Goal: Task Accomplishment & Management: Use online tool/utility

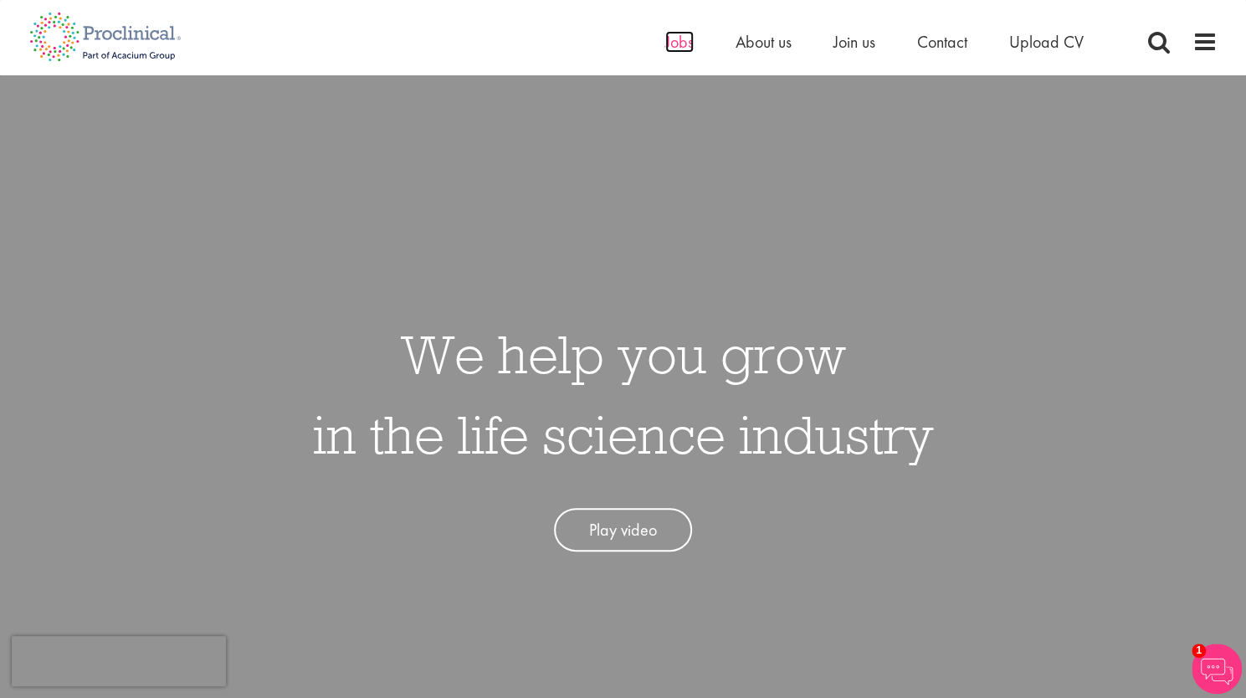
click at [669, 44] on span "Jobs" at bounding box center [679, 42] width 28 height 22
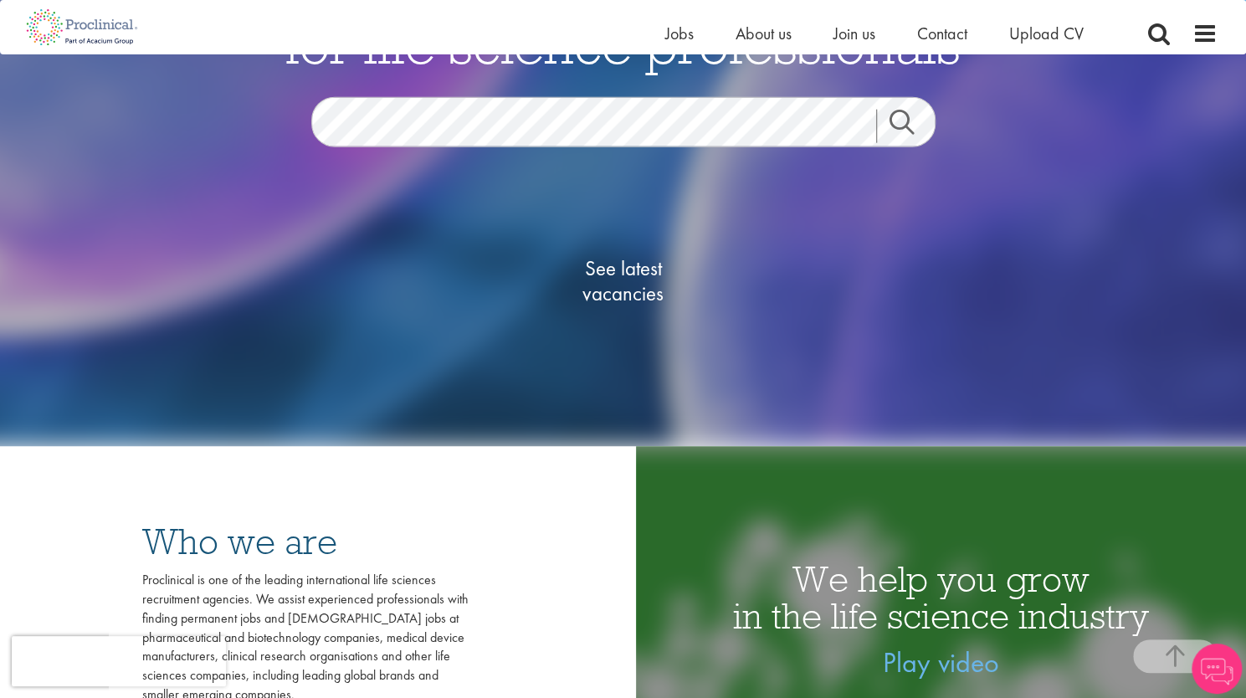
scroll to position [290, 0]
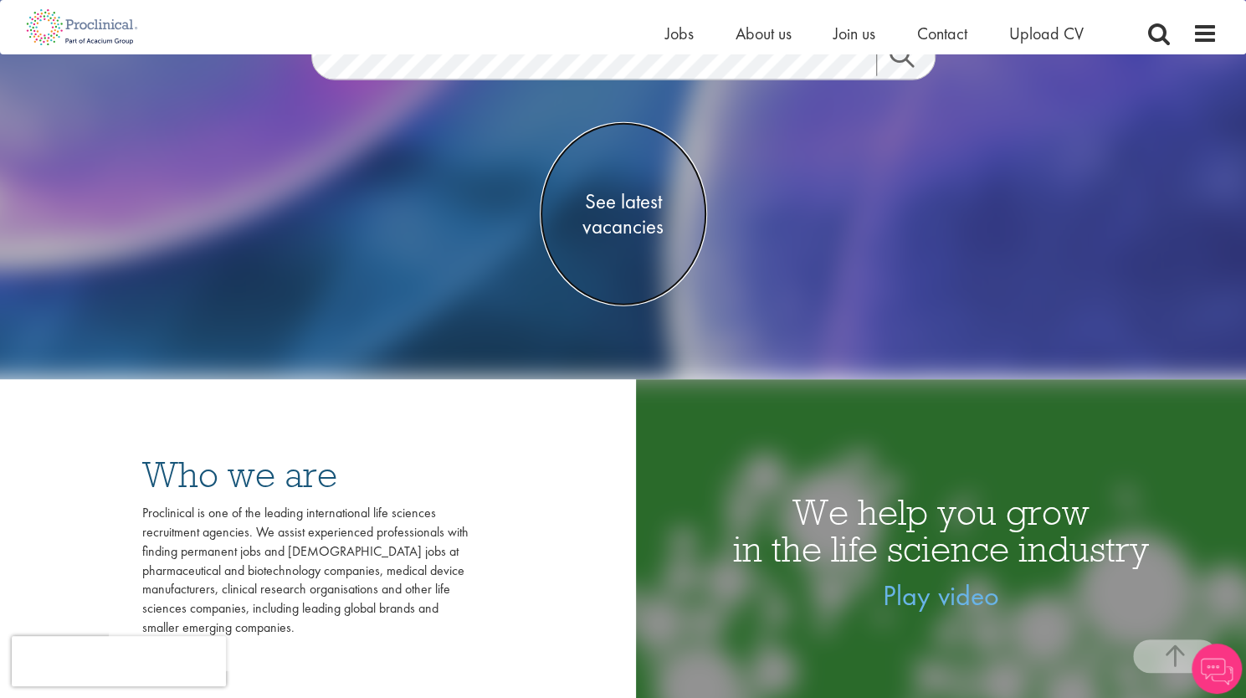
click at [622, 213] on span "See latest vacancies" at bounding box center [623, 213] width 167 height 50
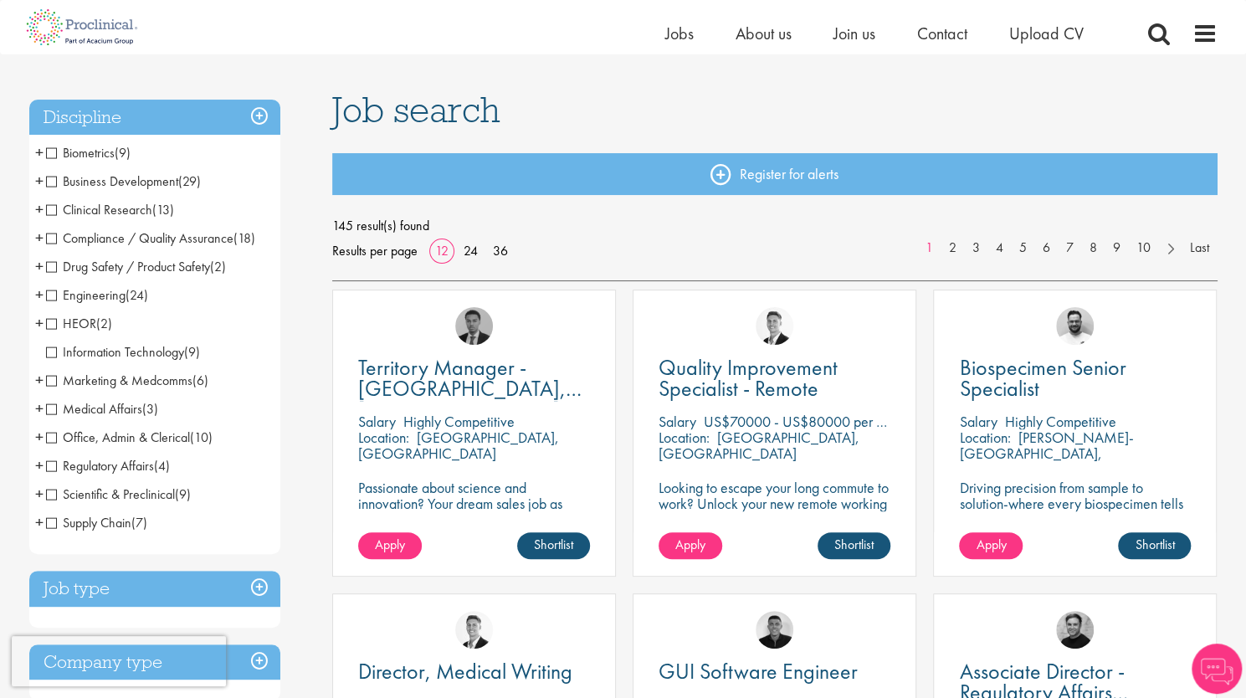
scroll to position [90, 0]
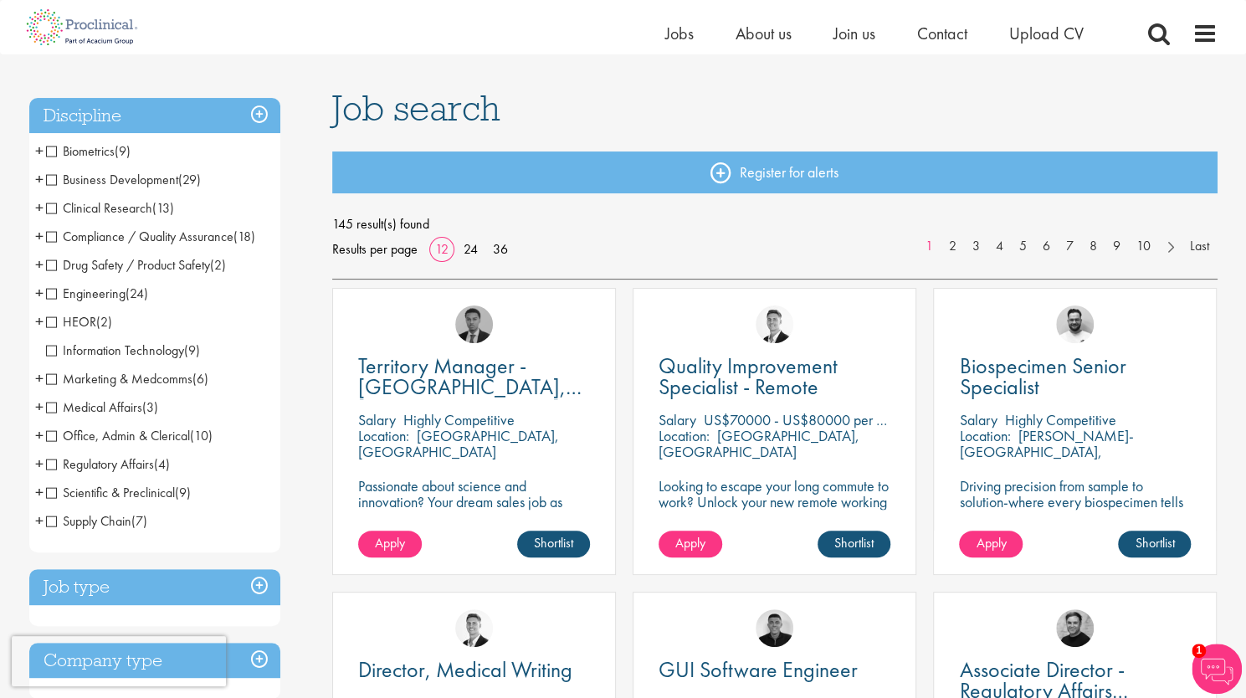
click at [54, 320] on span "HEOR" at bounding box center [71, 322] width 50 height 18
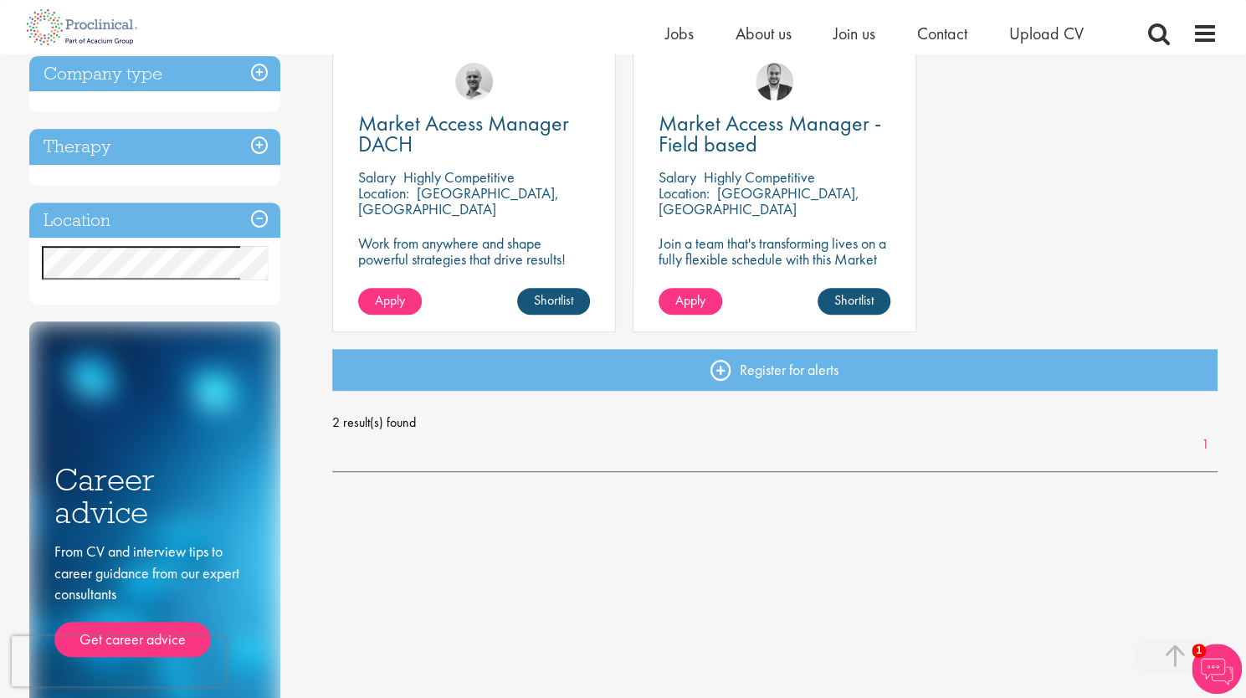
scroll to position [336, 0]
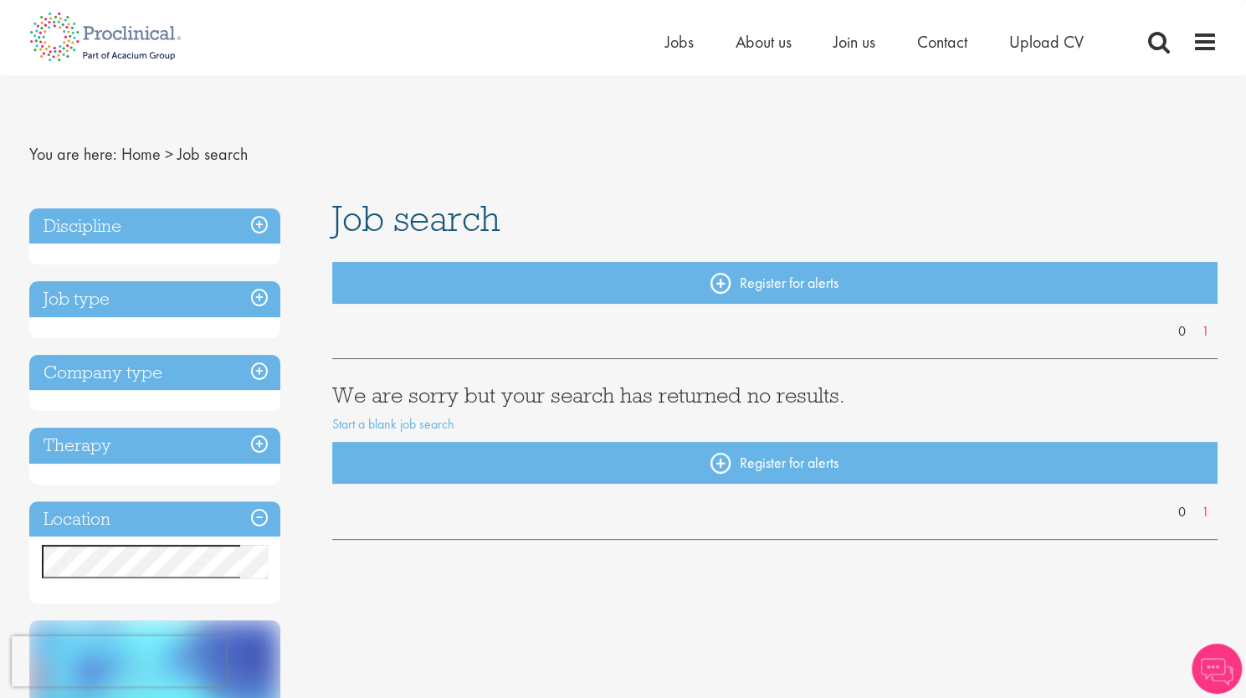
click at [246, 232] on h3 "Discipline" at bounding box center [154, 226] width 251 height 36
click at [259, 223] on h3 "Discipline" at bounding box center [154, 226] width 251 height 36
click at [107, 222] on h3 "Discipline" at bounding box center [154, 226] width 251 height 36
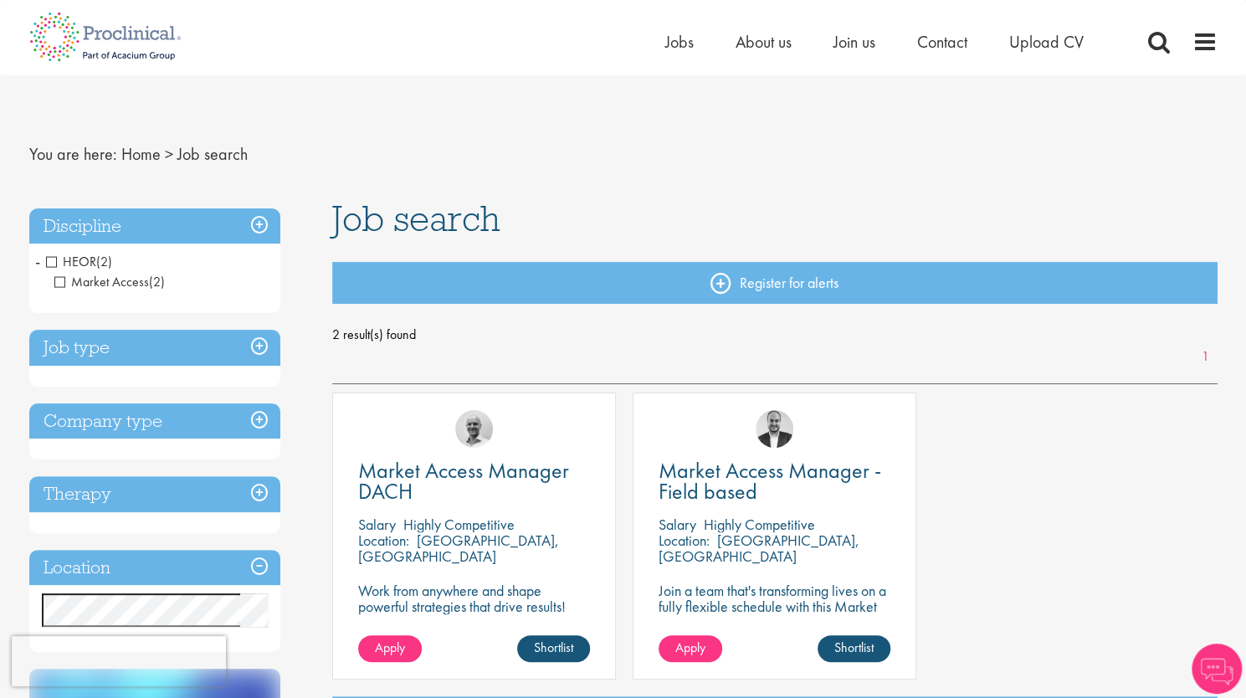
click at [52, 261] on span "HEOR" at bounding box center [71, 262] width 50 height 18
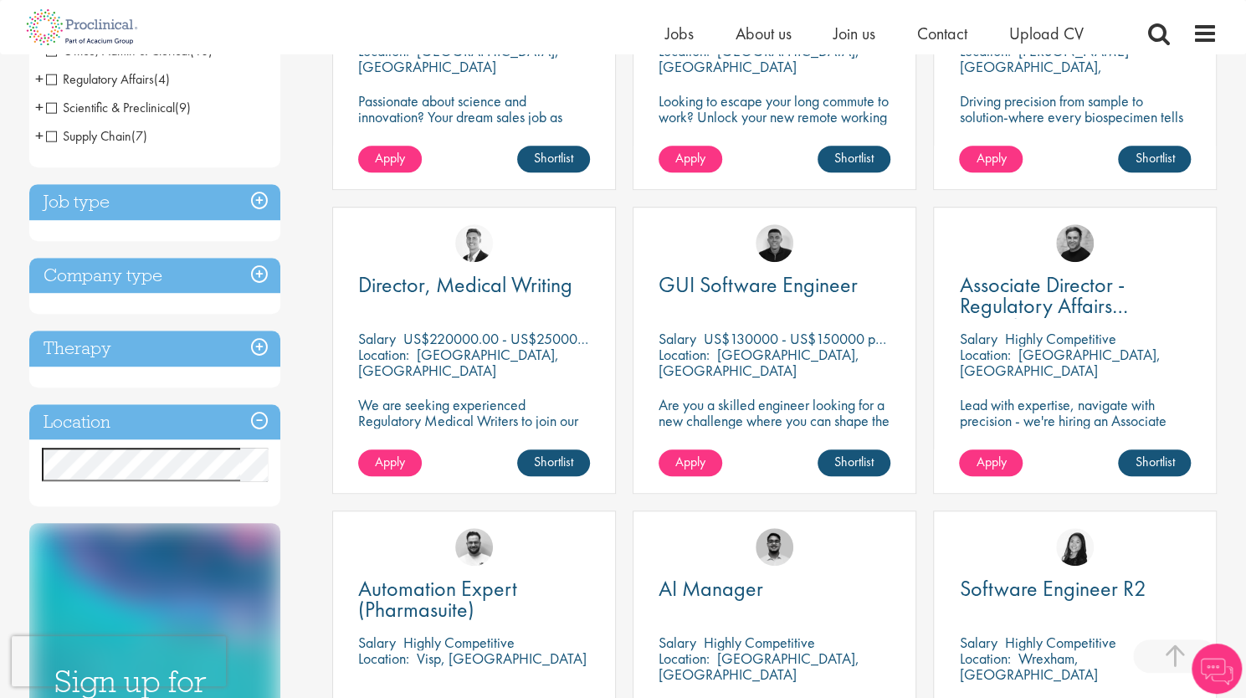
scroll to position [509, 0]
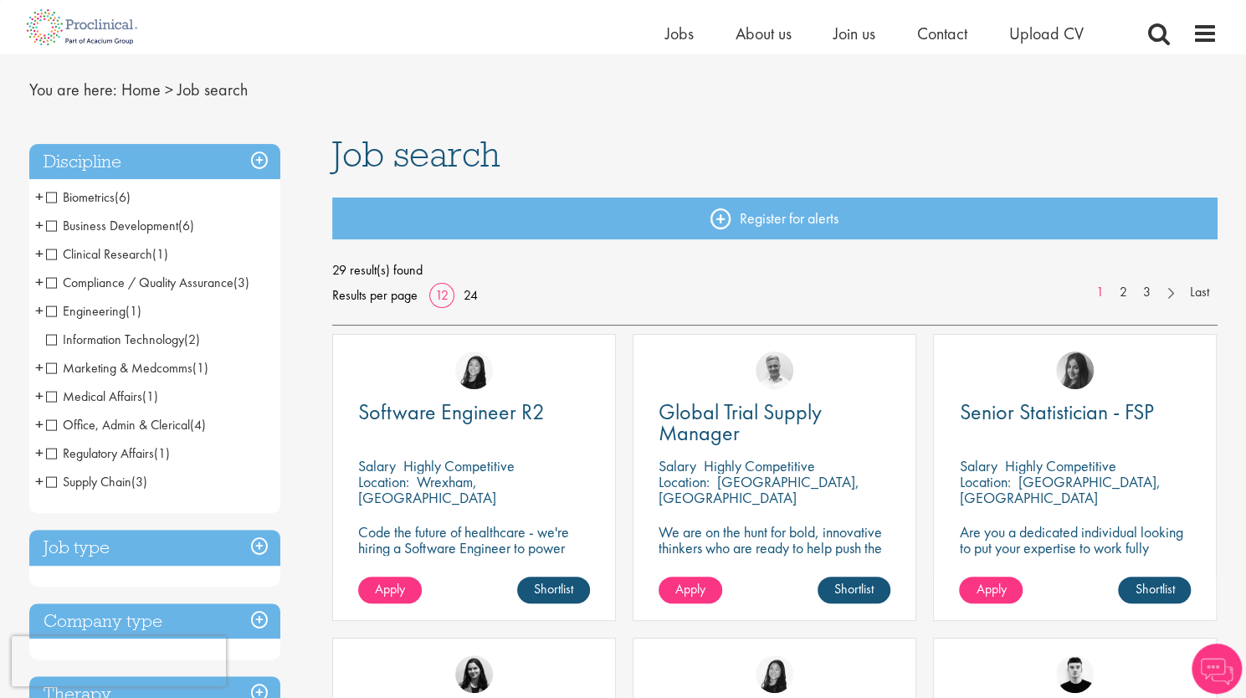
scroll to position [52, 0]
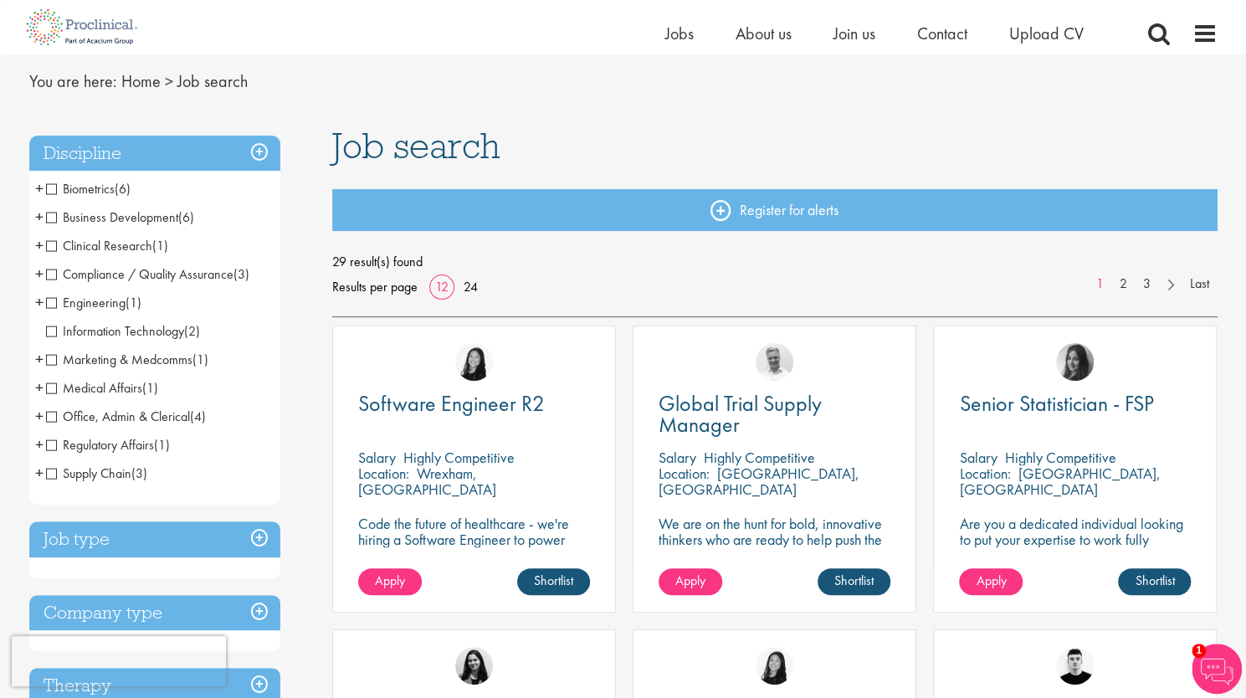
click at [48, 413] on span "Office, Admin & Clerical" at bounding box center [118, 416] width 144 height 18
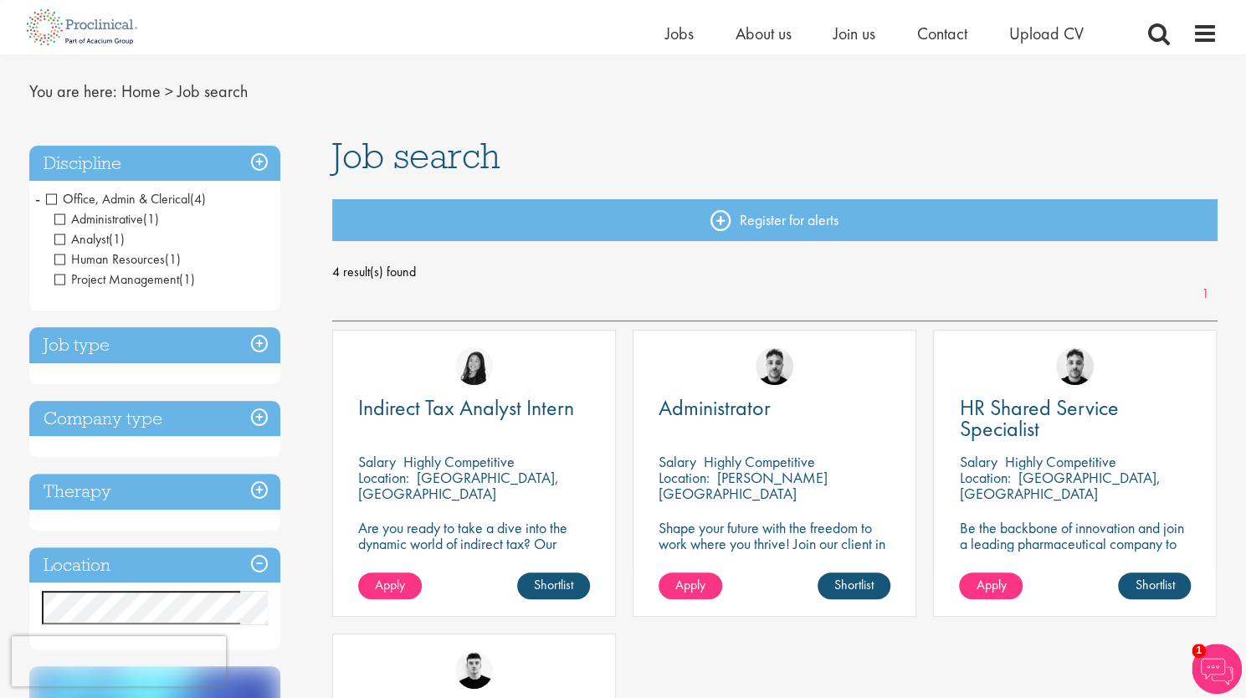
scroll to position [38, 0]
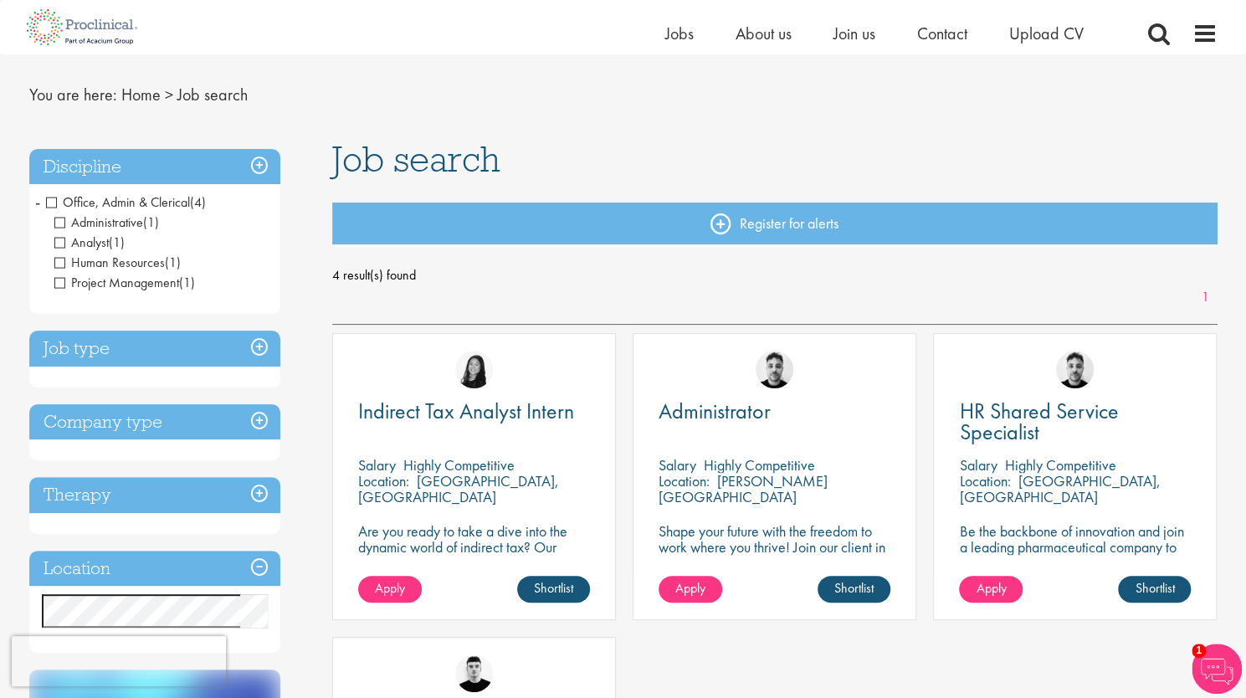
click at [54, 199] on span "Office, Admin & Clerical" at bounding box center [118, 202] width 144 height 18
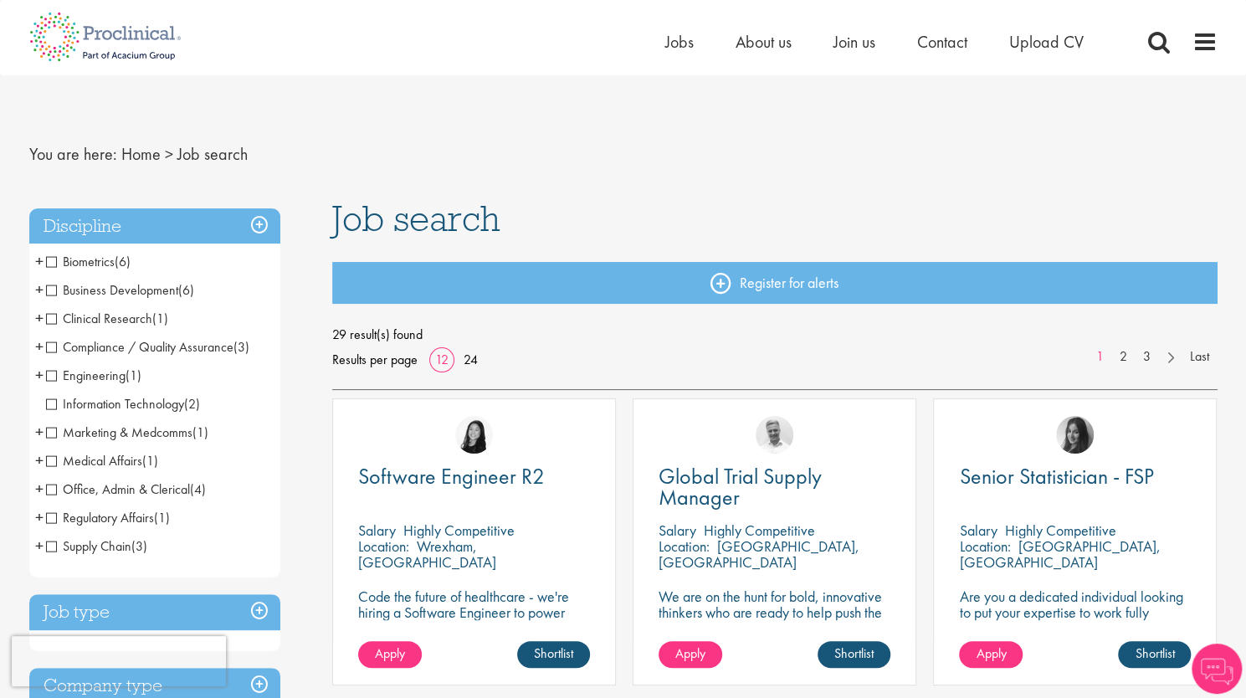
click at [52, 459] on span "Medical Affairs" at bounding box center [94, 461] width 96 height 18
